Goal: Check status: Check status

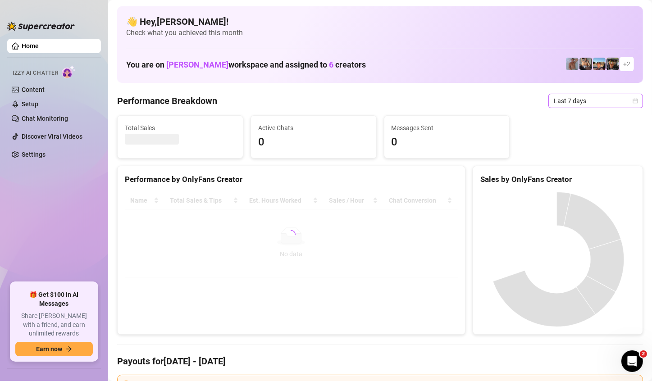
click at [596, 104] on span "Last 7 days" at bounding box center [596, 101] width 84 height 14
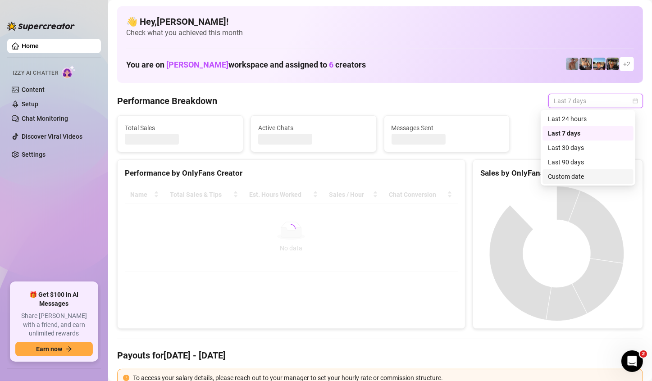
click at [570, 175] on div "Custom date" at bounding box center [588, 177] width 80 height 10
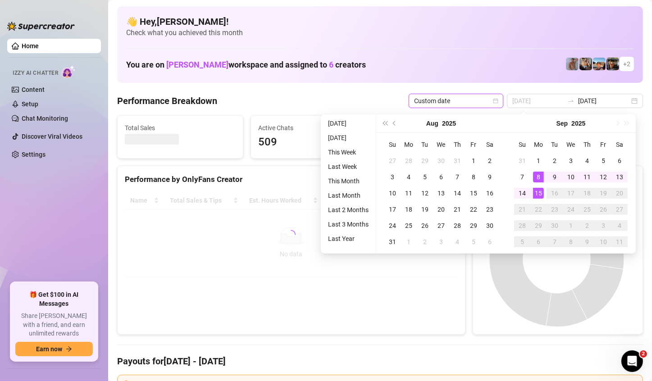
type input "[DATE]"
click at [537, 189] on div "15" at bounding box center [538, 193] width 11 height 11
click at [537, 189] on div at bounding box center [557, 260] width 169 height 150
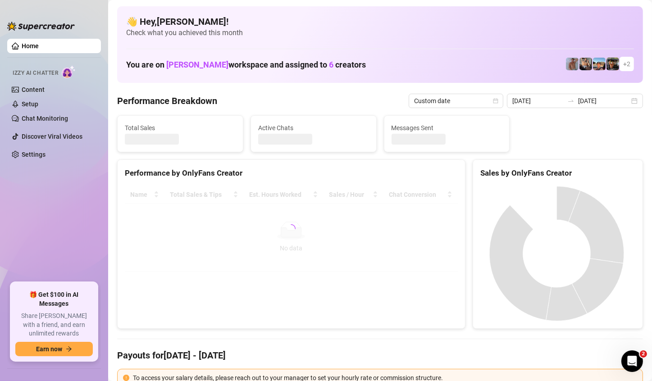
type input "[DATE]"
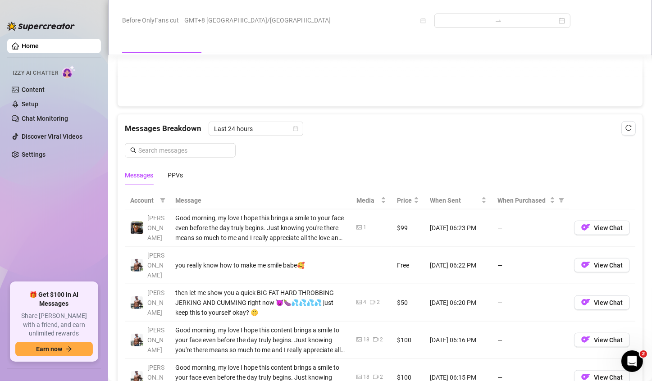
scroll to position [726, 0]
